Goal: Transaction & Acquisition: Download file/media

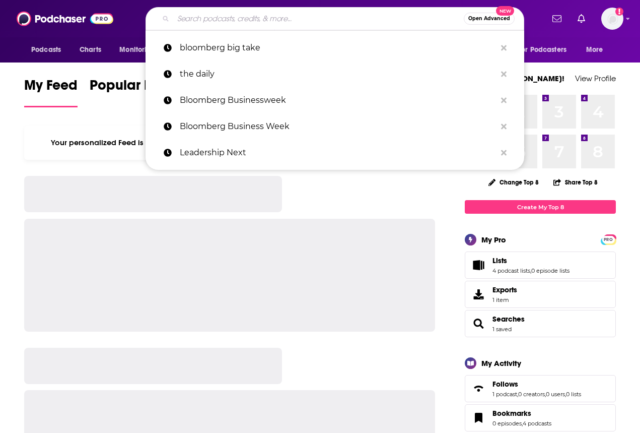
click at [200, 22] on input "Search podcasts, credits, & more..." at bounding box center [318, 19] width 291 height 16
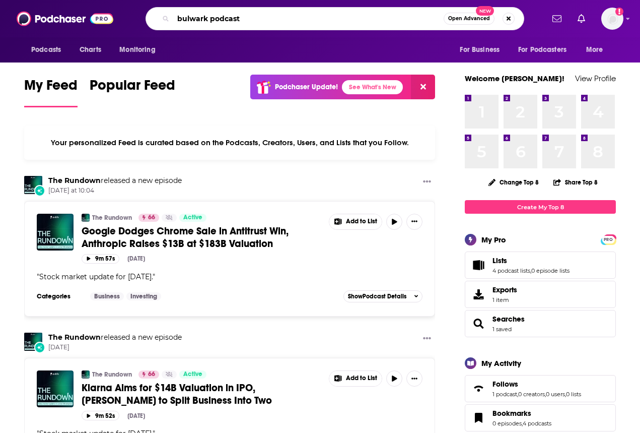
type input "bulwark podcast"
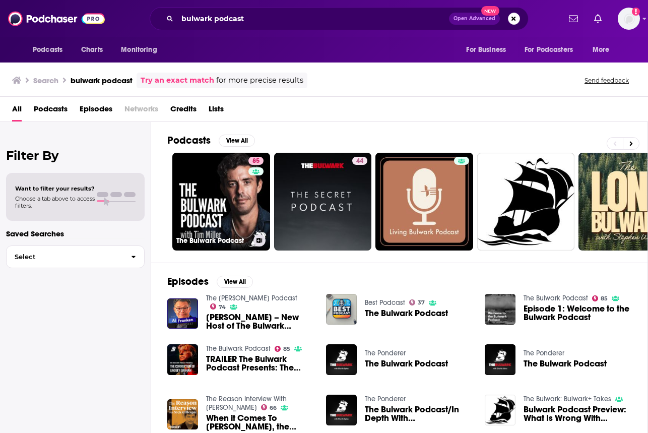
click at [239, 213] on link "85 The Bulwark Podcast" at bounding box center [221, 202] width 98 height 98
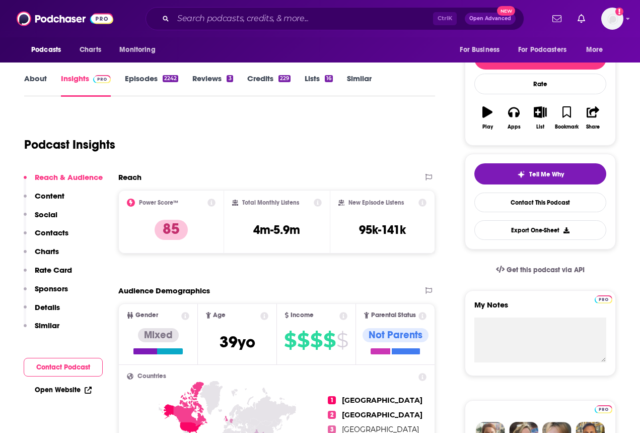
scroll to position [101, 0]
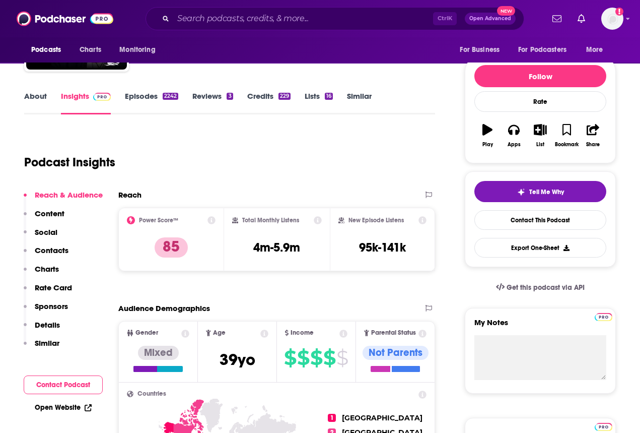
click at [130, 101] on link "Episodes 2242" at bounding box center [151, 102] width 53 height 23
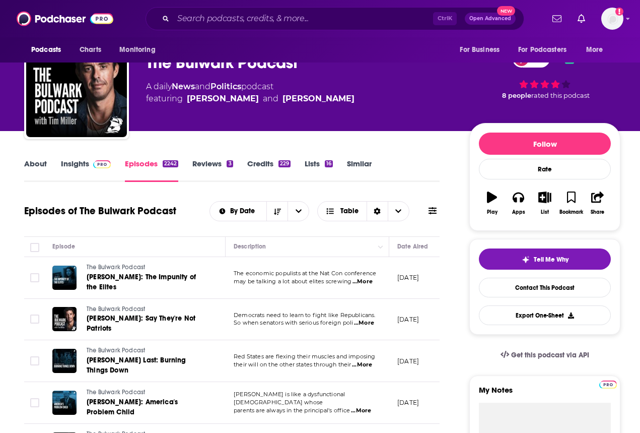
scroll to position [101, 0]
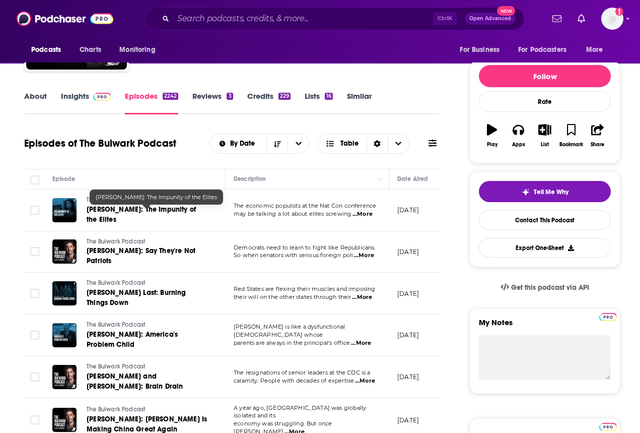
click at [175, 210] on span "[PERSON_NAME]: The Impunity of the Elites" at bounding box center [141, 214] width 109 height 19
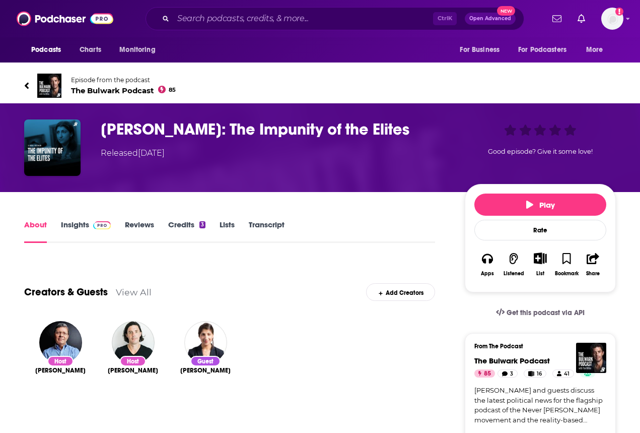
click at [261, 222] on link "Transcript" at bounding box center [267, 231] width 36 height 23
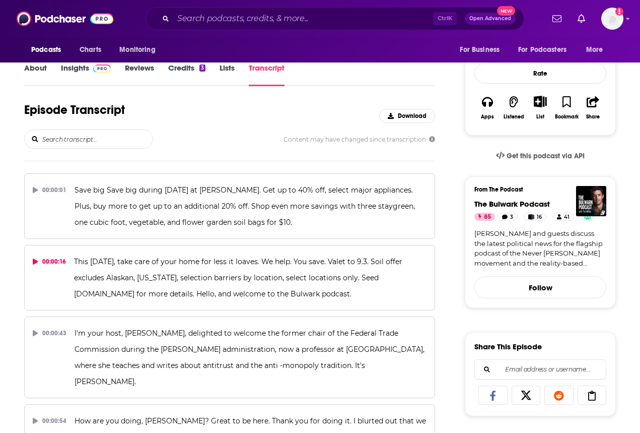
scroll to position [151, 0]
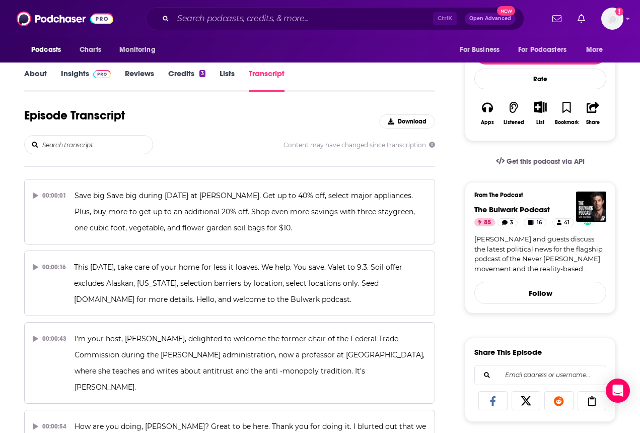
click at [425, 123] on span "Download" at bounding box center [412, 121] width 29 height 7
